Goal: Browse casually: Explore the website without a specific task or goal

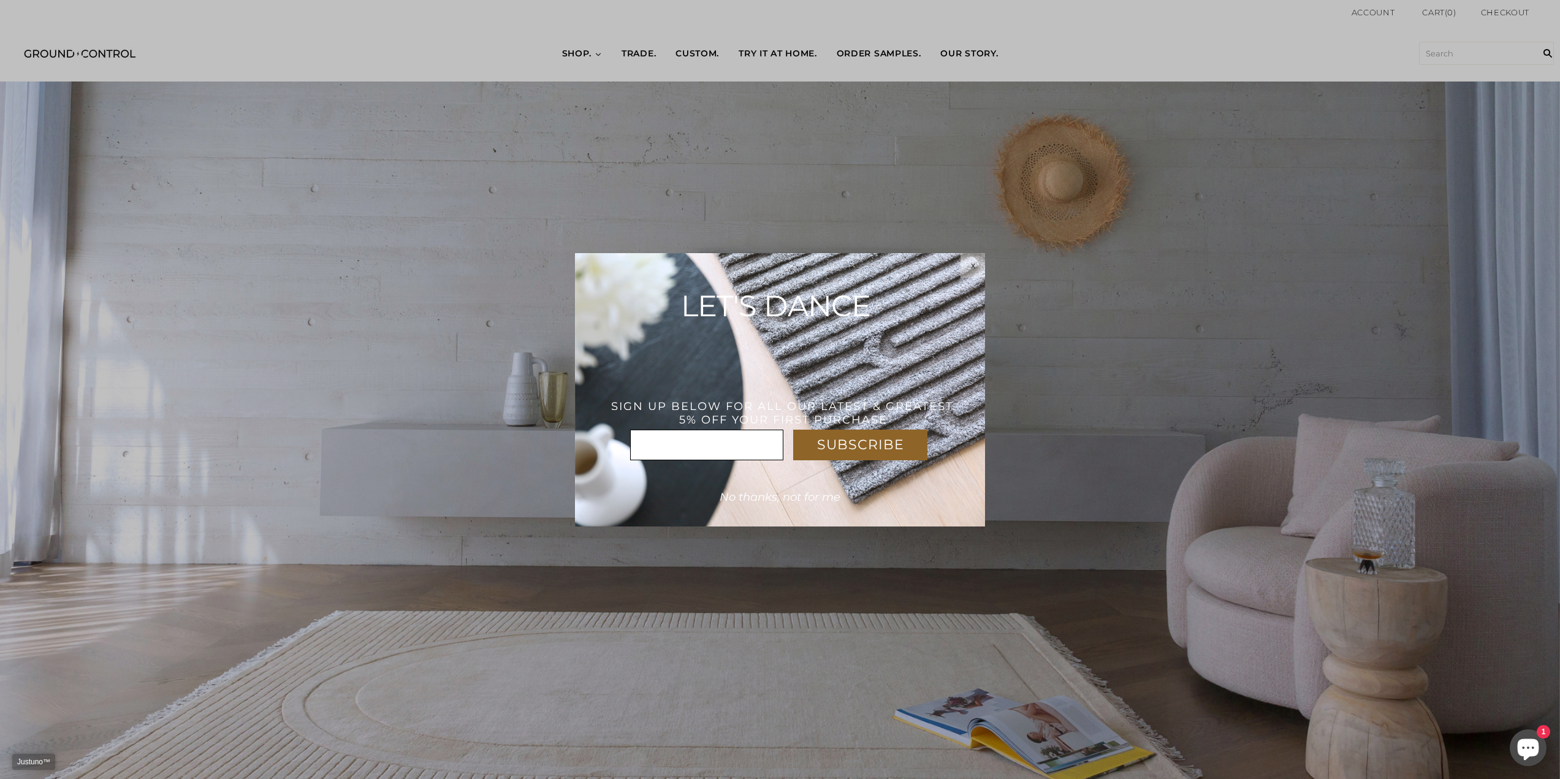
click at [966, 266] on div "x" at bounding box center [972, 265] width 25 height 10
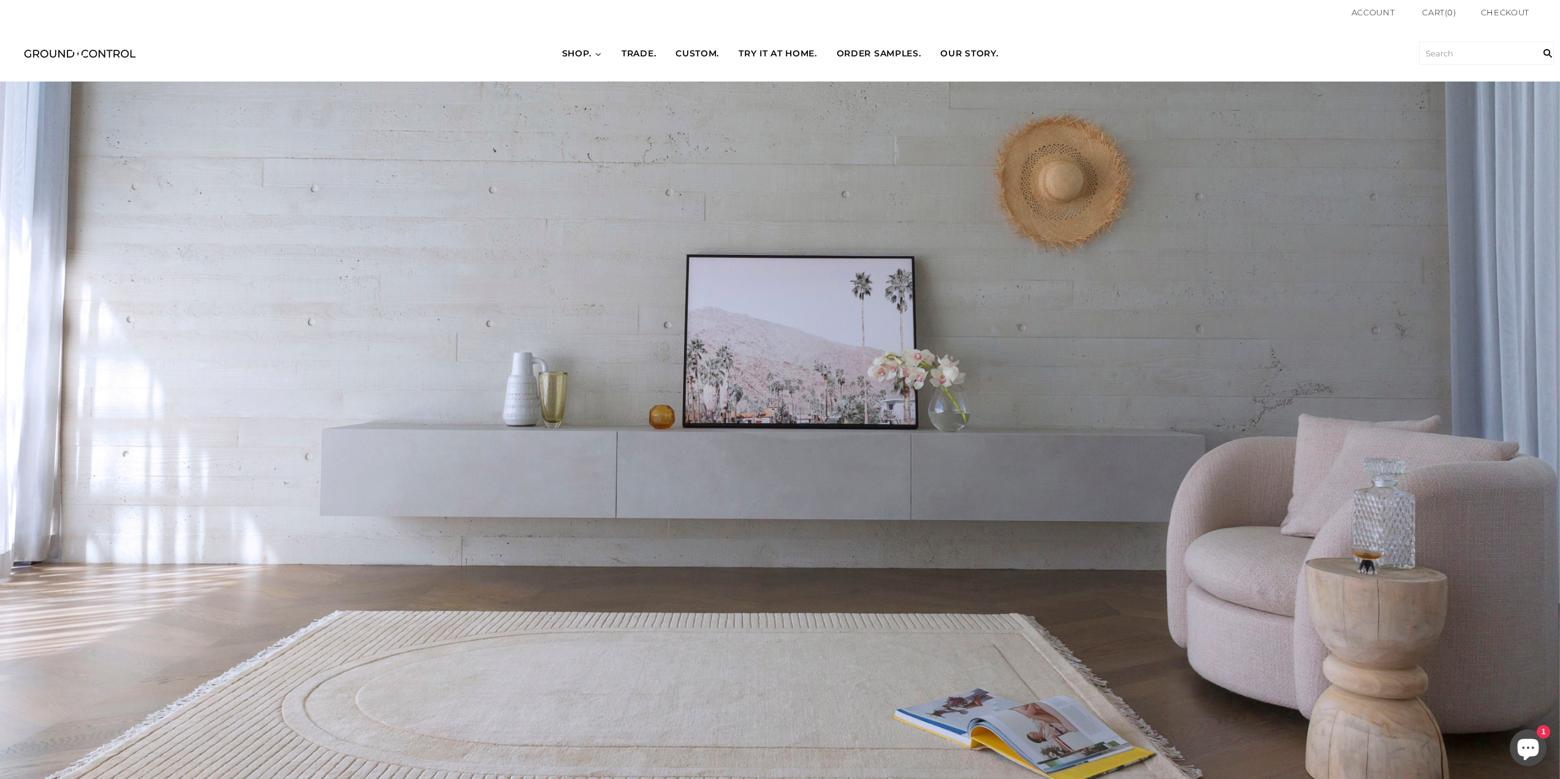
click at [590, 50] on link "SHOP." at bounding box center [582, 54] width 60 height 34
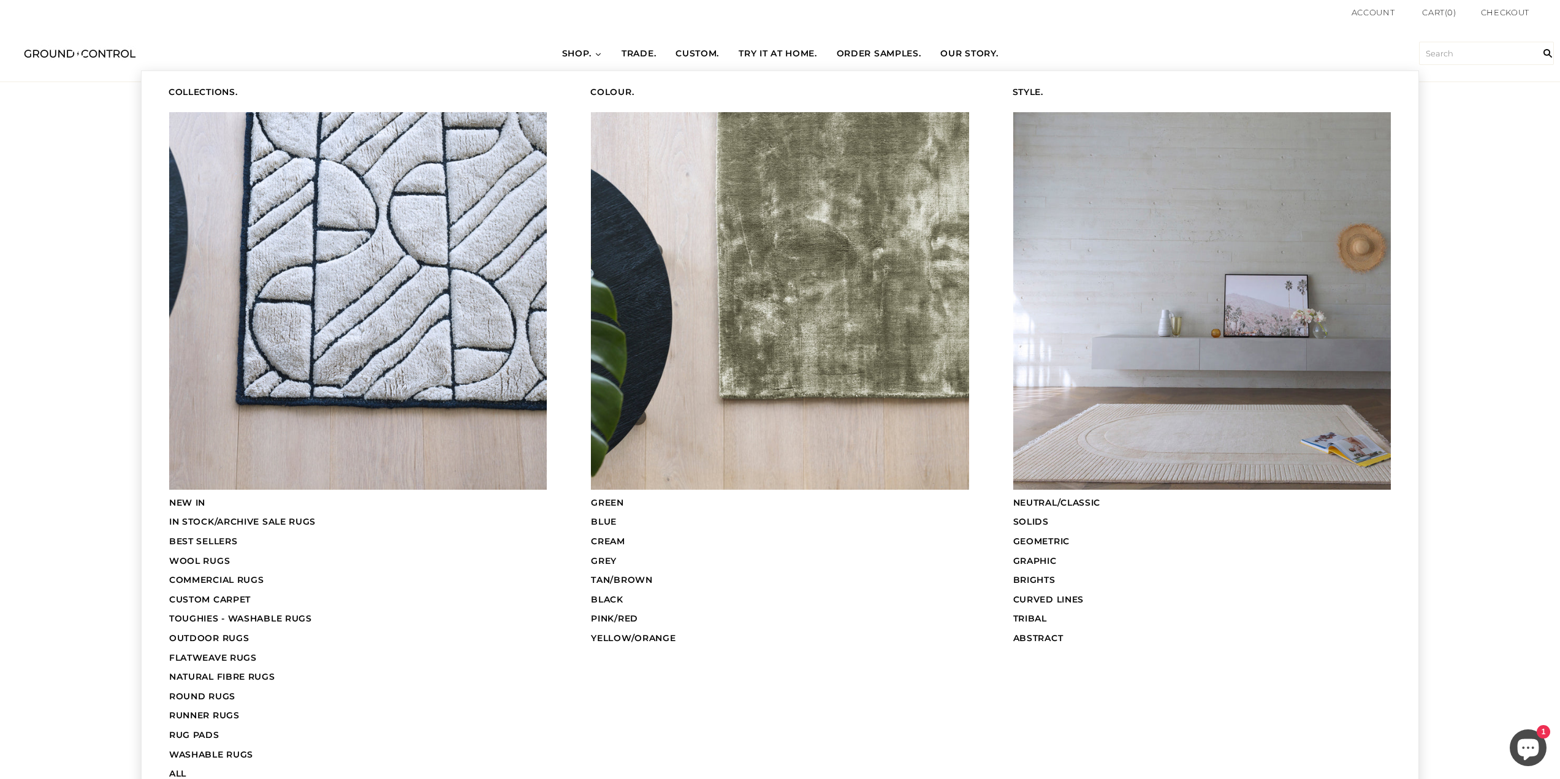
click at [211, 537] on span "BEST SELLERS" at bounding box center [203, 541] width 68 height 11
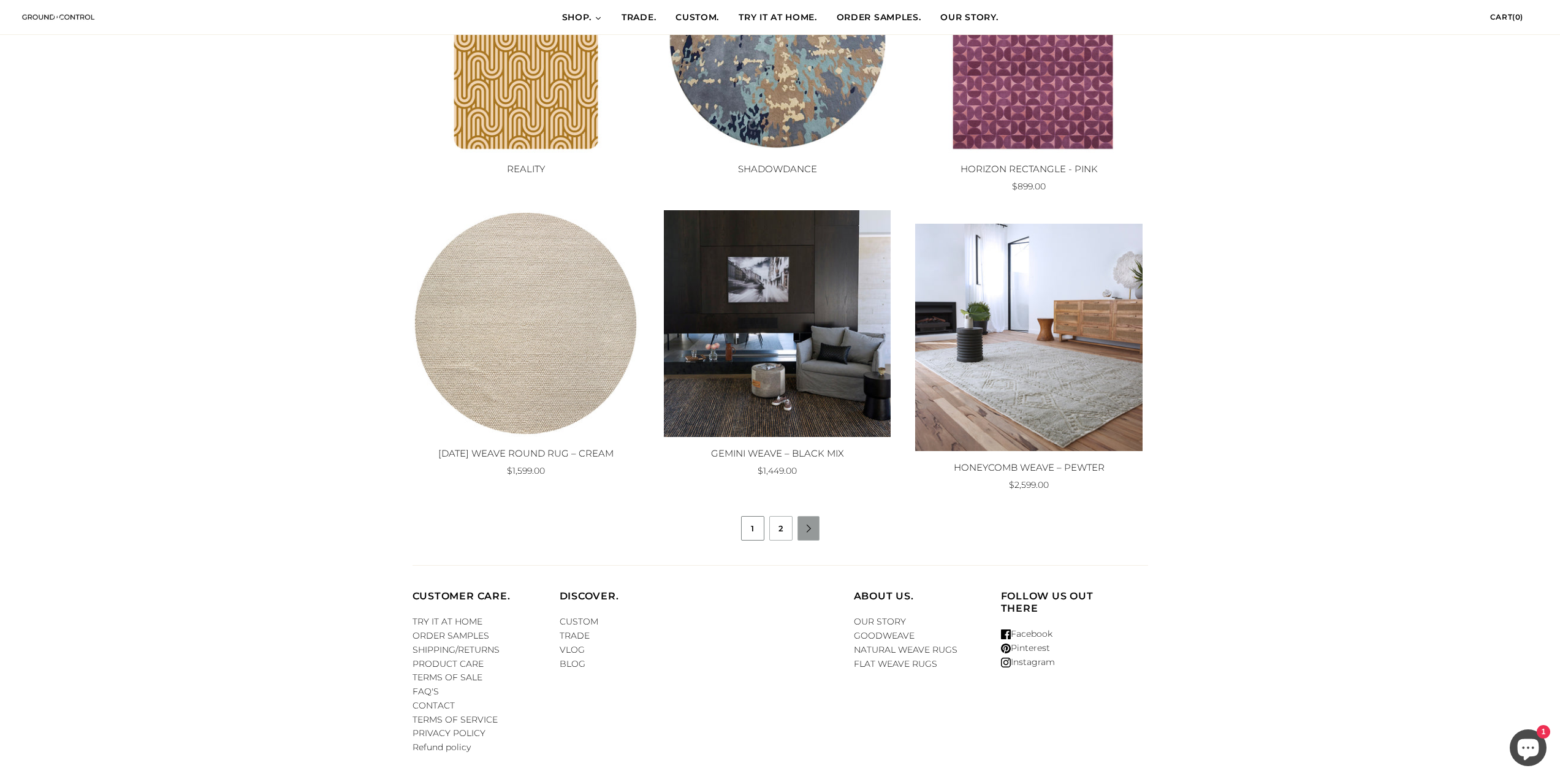
scroll to position [919, 0]
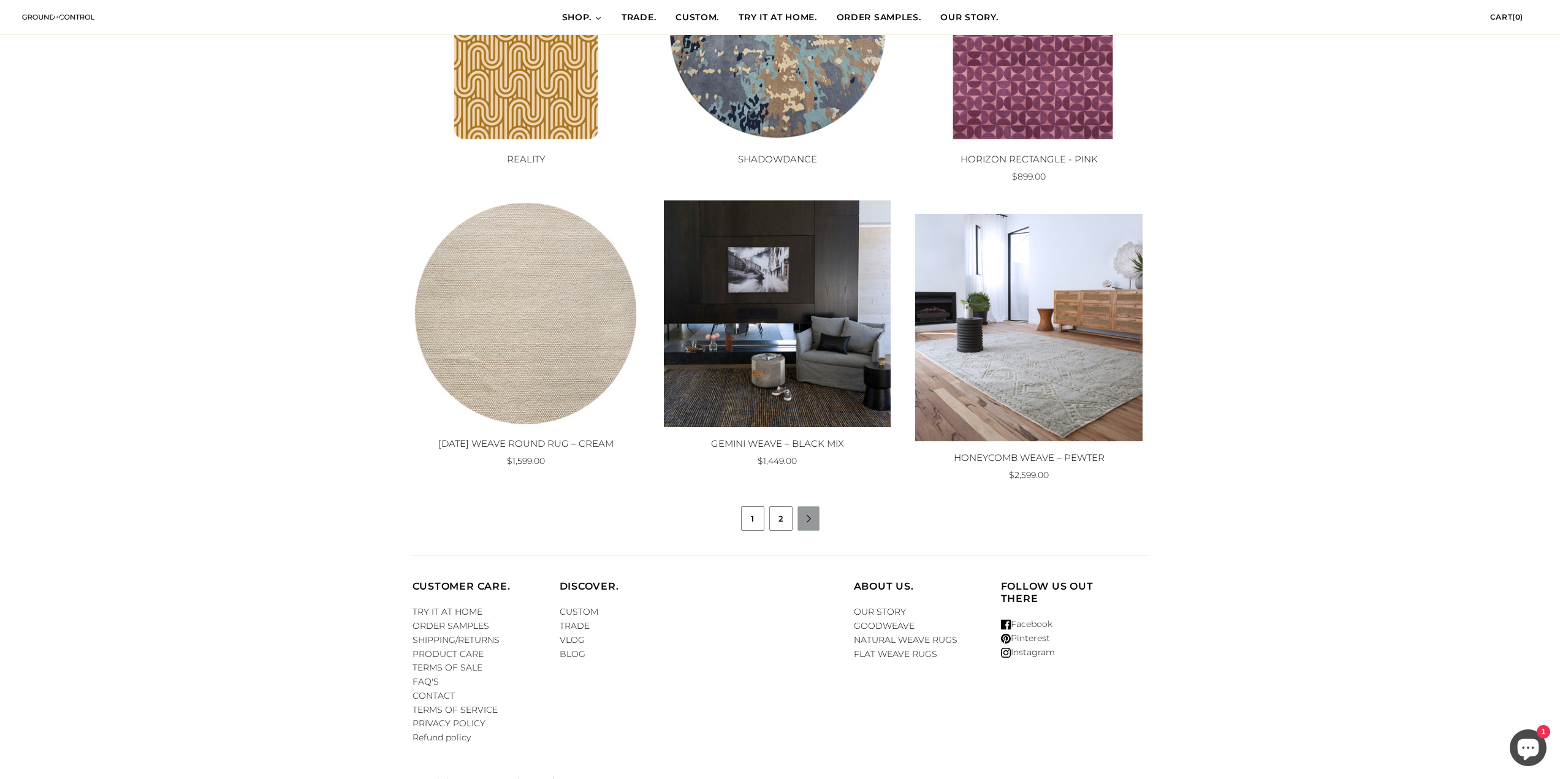
click at [779, 523] on link "2" at bounding box center [781, 518] width 22 height 23
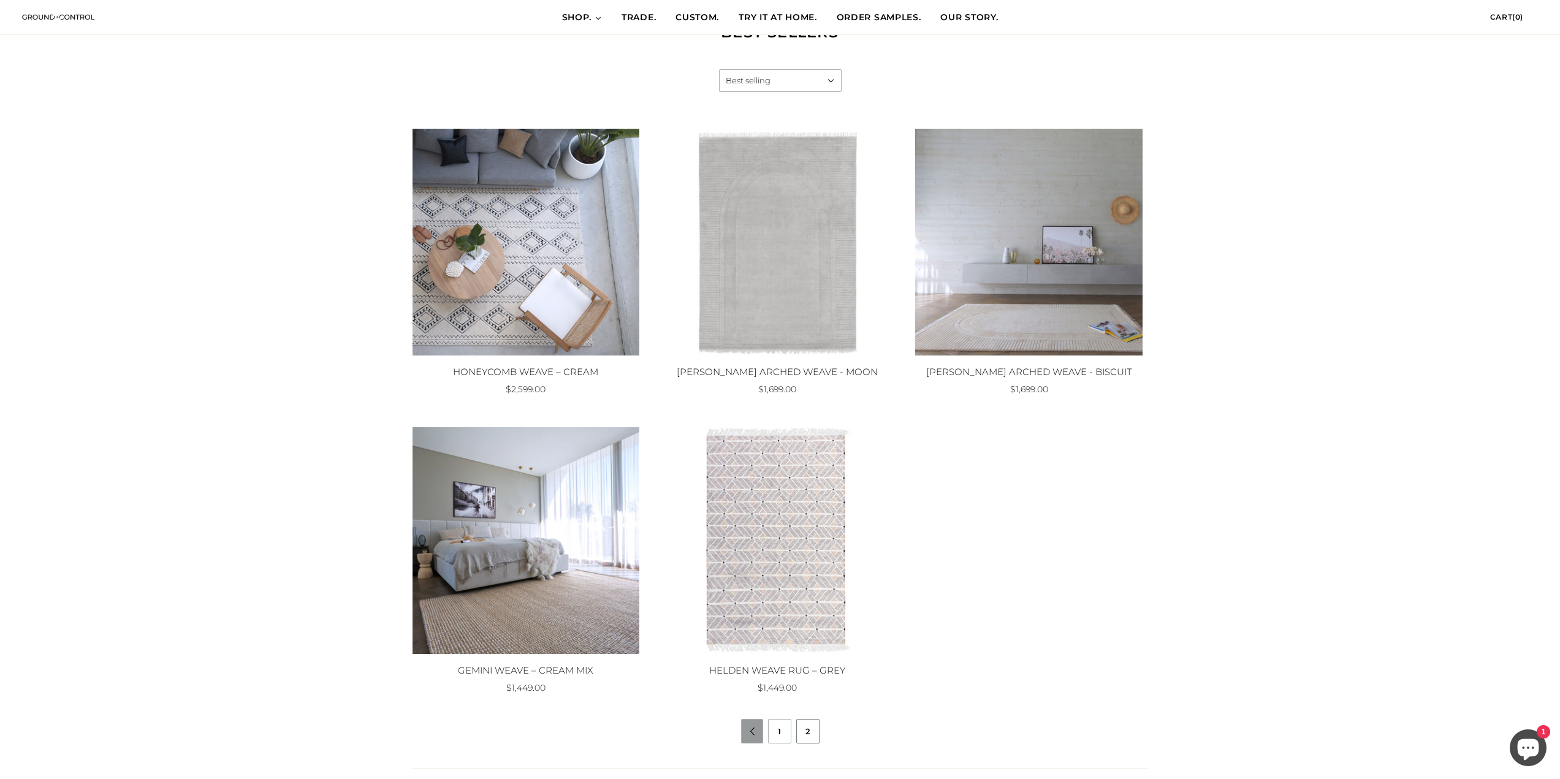
scroll to position [184, 0]
